Goal: Navigation & Orientation: Find specific page/section

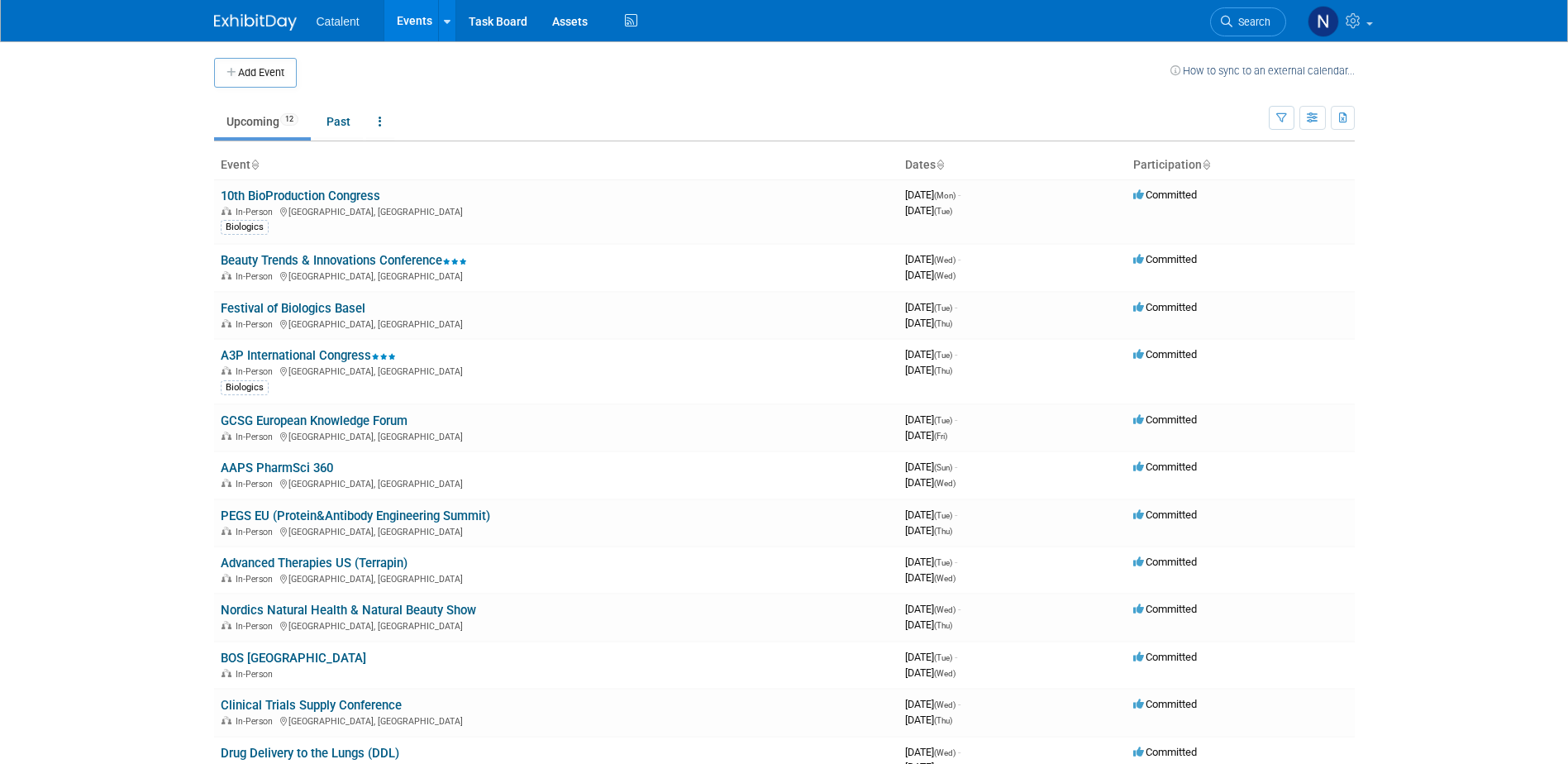
click at [248, 26] on img at bounding box center [255, 22] width 82 height 17
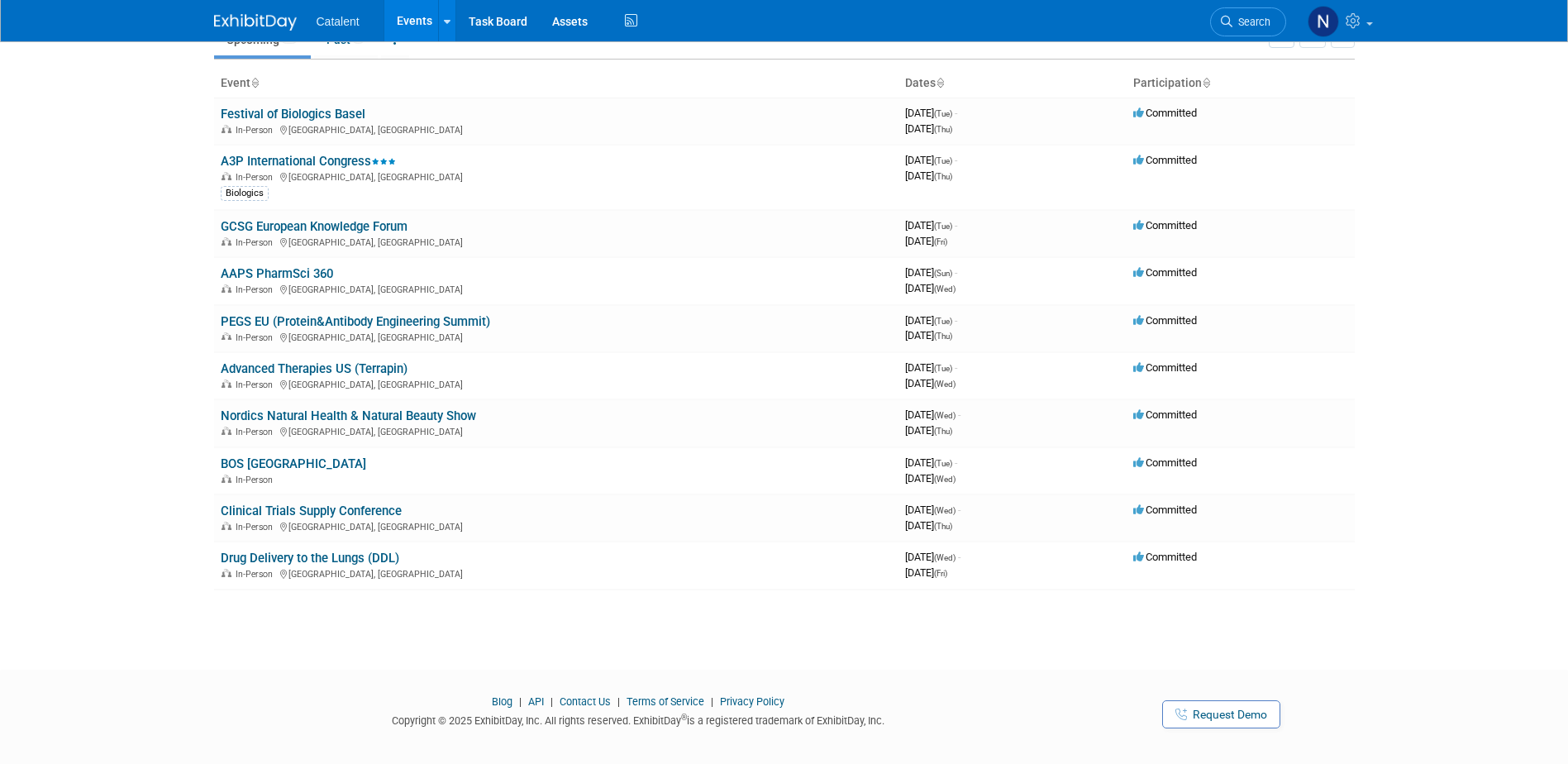
scroll to position [82, 0]
click at [490, 18] on link "Task Board" at bounding box center [498, 21] width 83 height 42
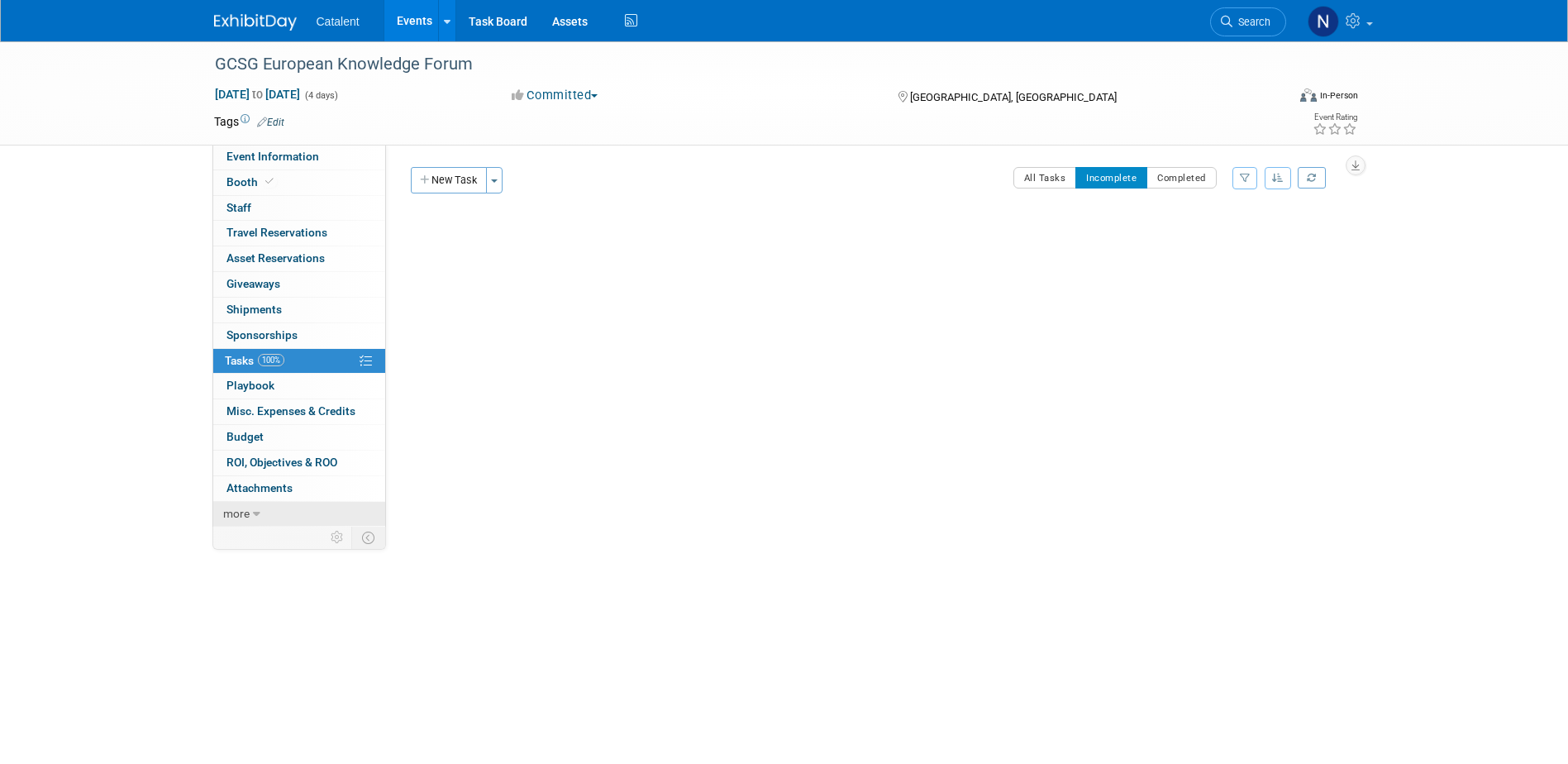
click at [273, 509] on link "more" at bounding box center [299, 514] width 172 height 25
click at [268, 352] on link "100% Tasks 100%" at bounding box center [299, 361] width 172 height 25
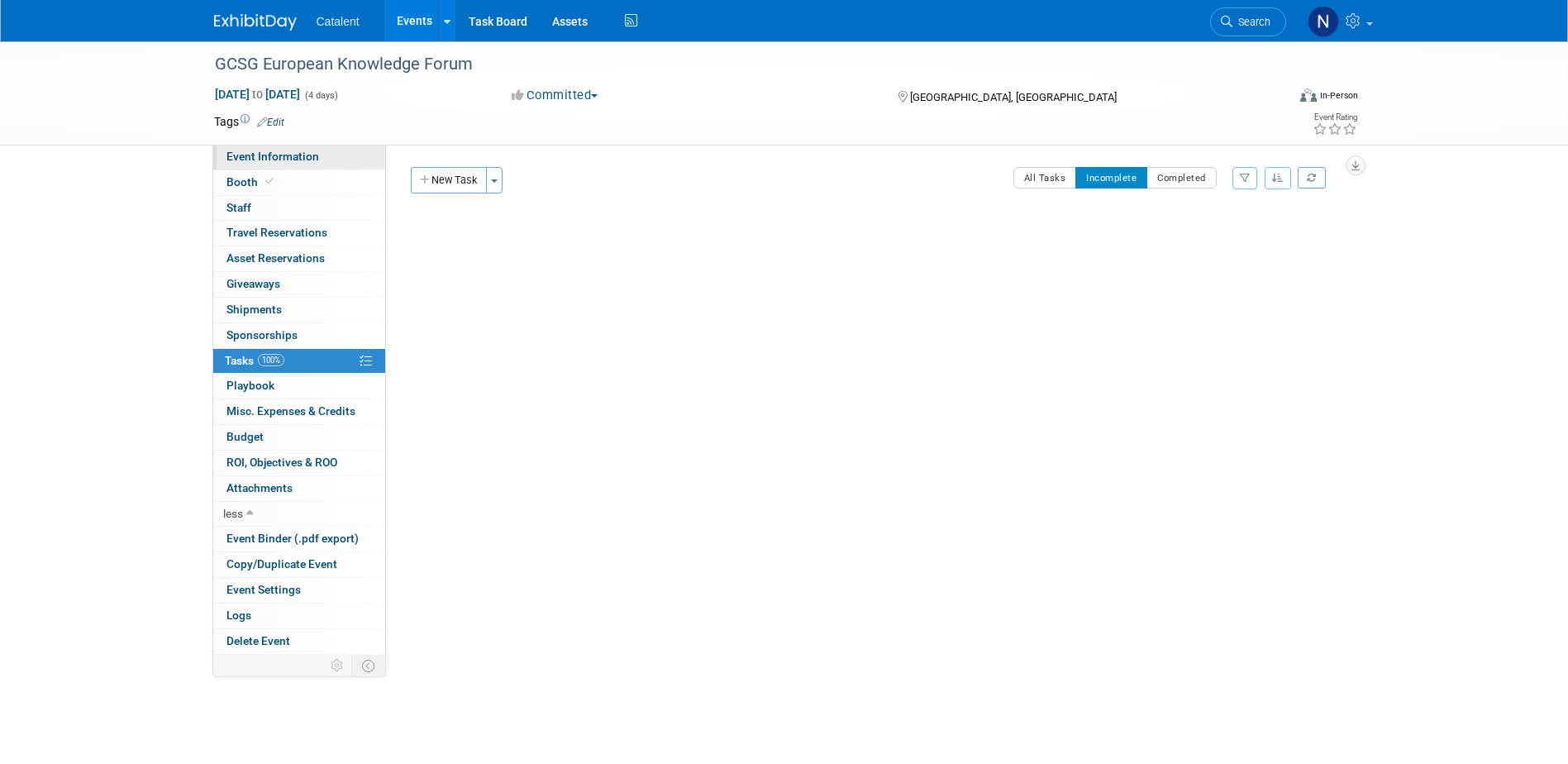
click at [298, 157] on span "Event Information" at bounding box center [272, 156] width 92 height 13
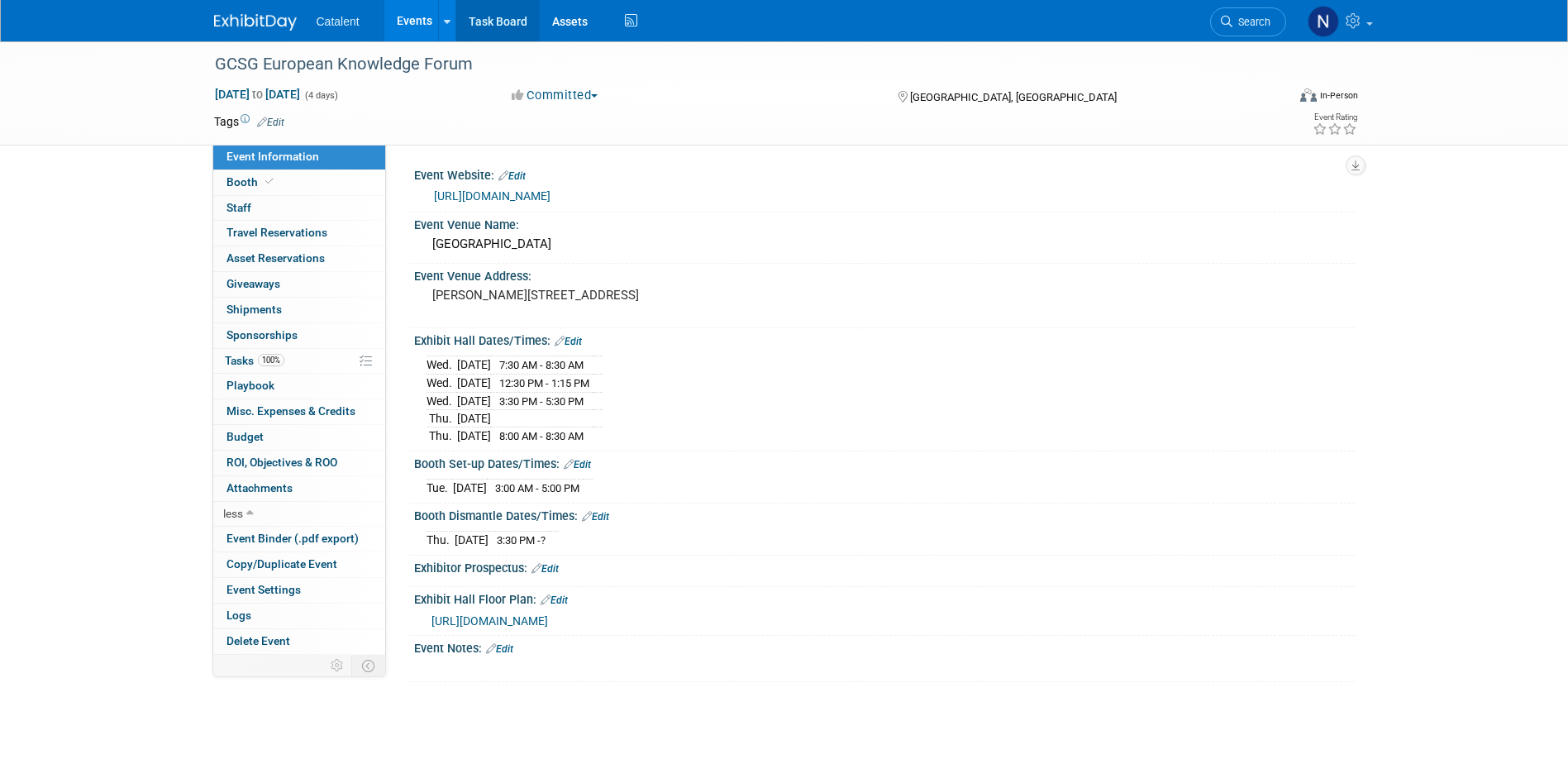
click at [487, 19] on link "Task Board" at bounding box center [498, 21] width 83 height 42
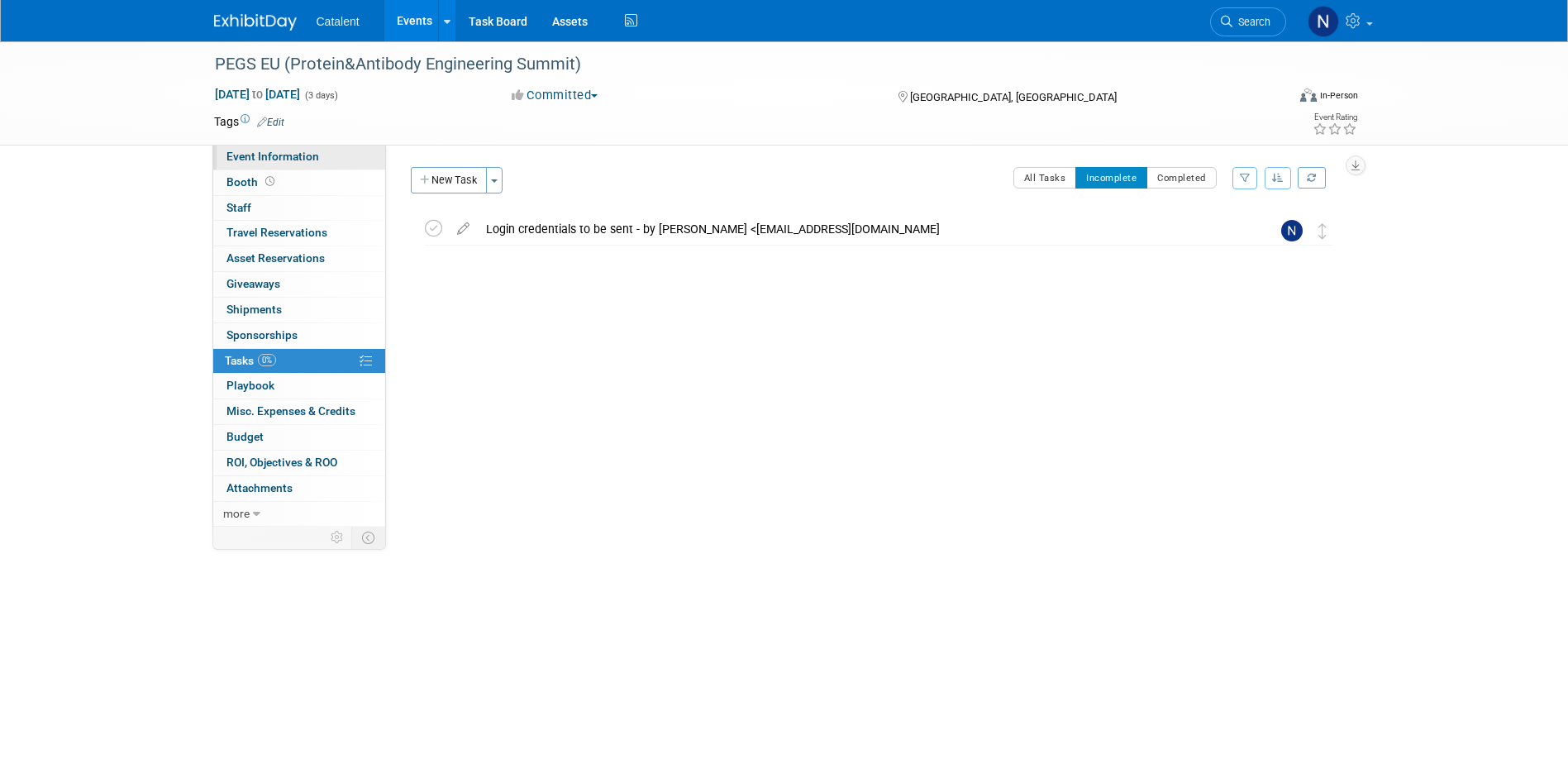
click at [291, 158] on span "Event Information" at bounding box center [272, 156] width 92 height 13
